Goal: Check status: Check status

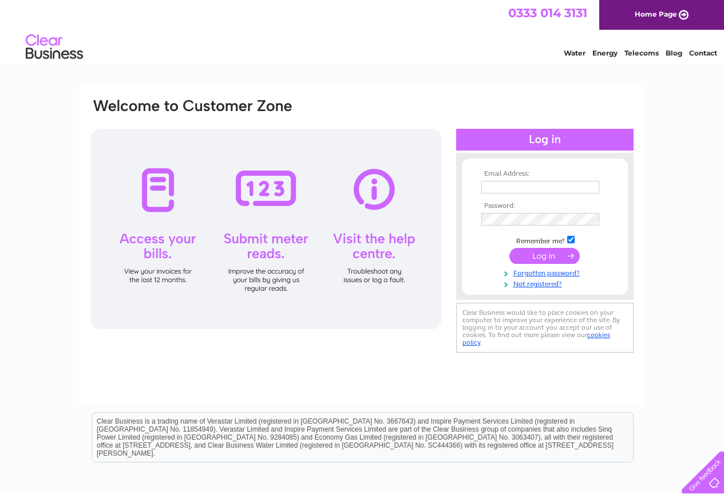
type input "aphelp@fly.virgin.com"
click at [564, 255] on input "submit" at bounding box center [544, 256] width 70 height 16
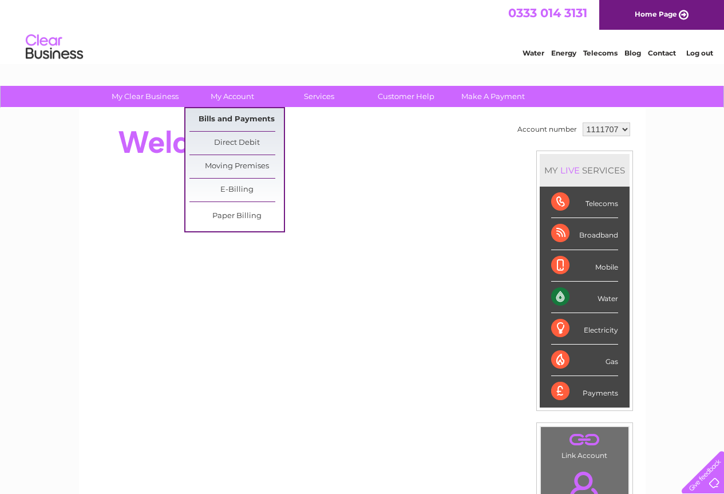
click at [223, 124] on link "Bills and Payments" at bounding box center [236, 119] width 94 height 23
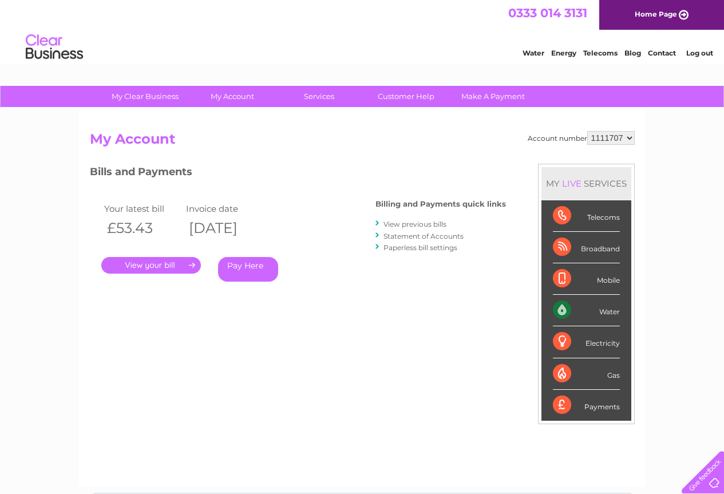
click at [145, 259] on link "." at bounding box center [151, 265] width 100 height 17
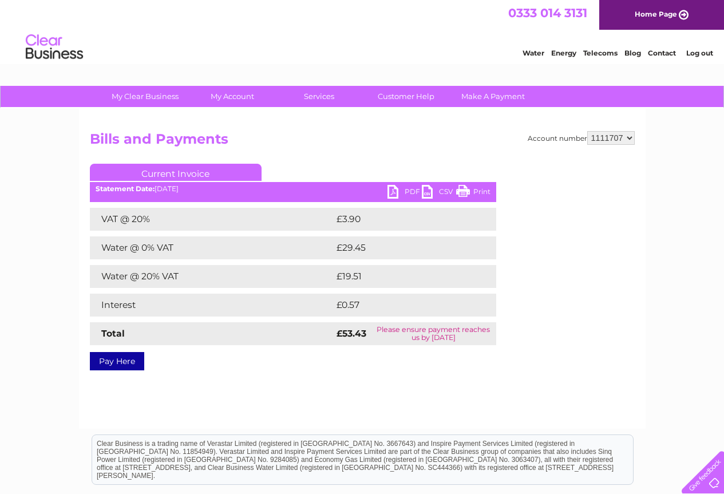
click at [396, 192] on link "PDF" at bounding box center [405, 193] width 34 height 17
